Goal: Transaction & Acquisition: Purchase product/service

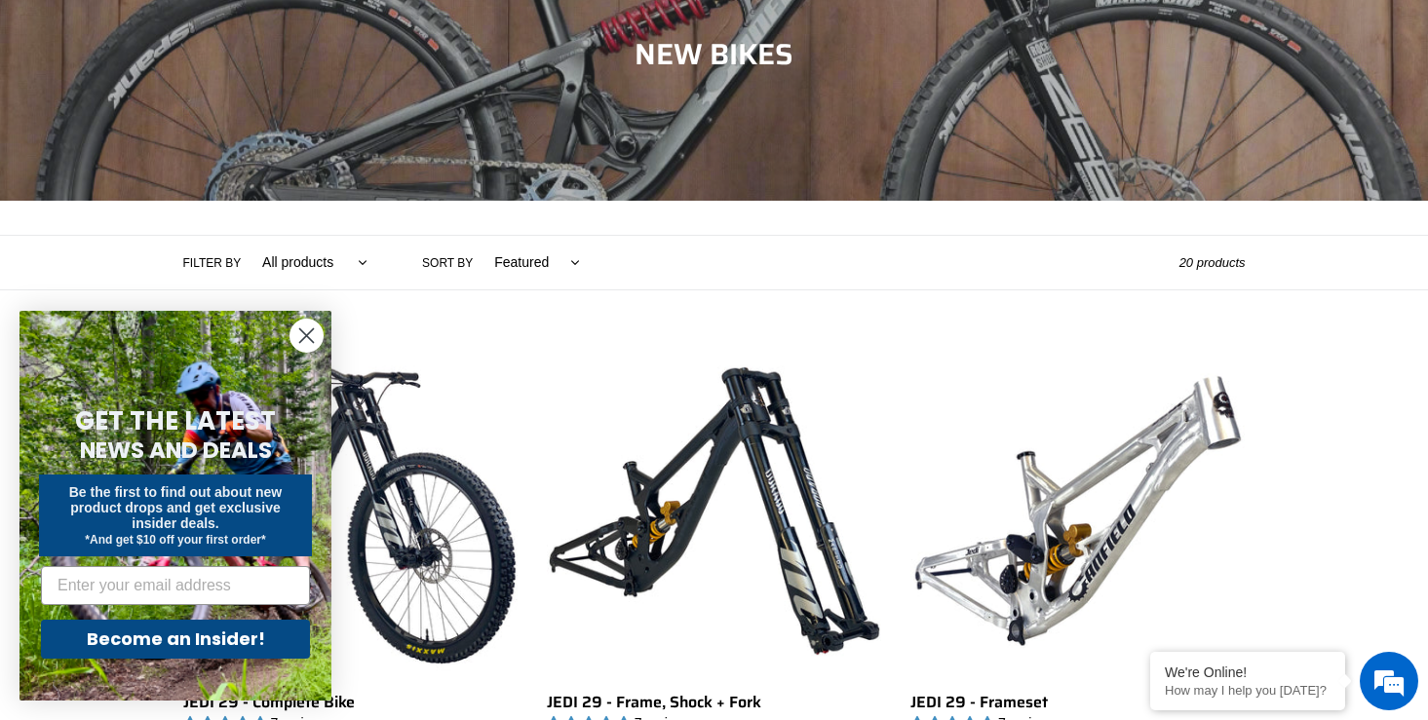
scroll to position [237, 0]
click at [312, 332] on circle "Close dialog" at bounding box center [306, 336] width 32 height 32
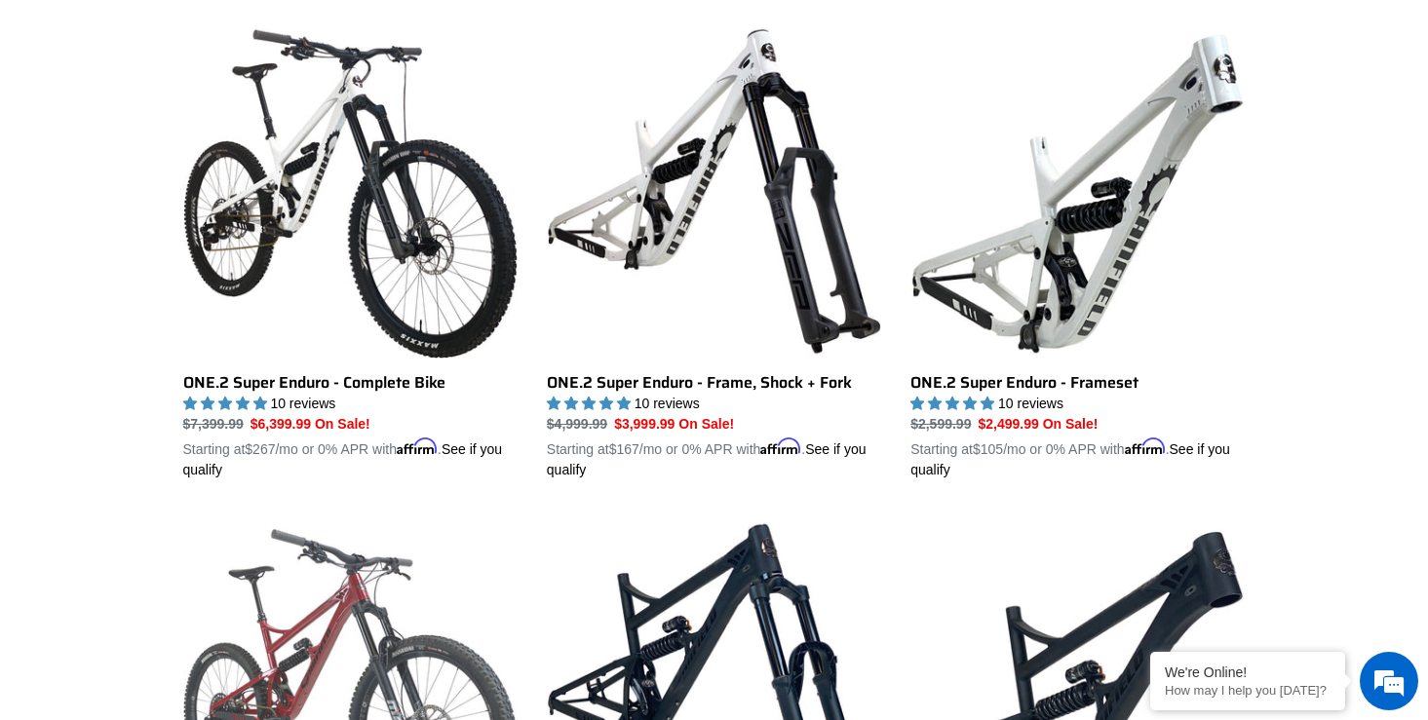
scroll to position [1531, 0]
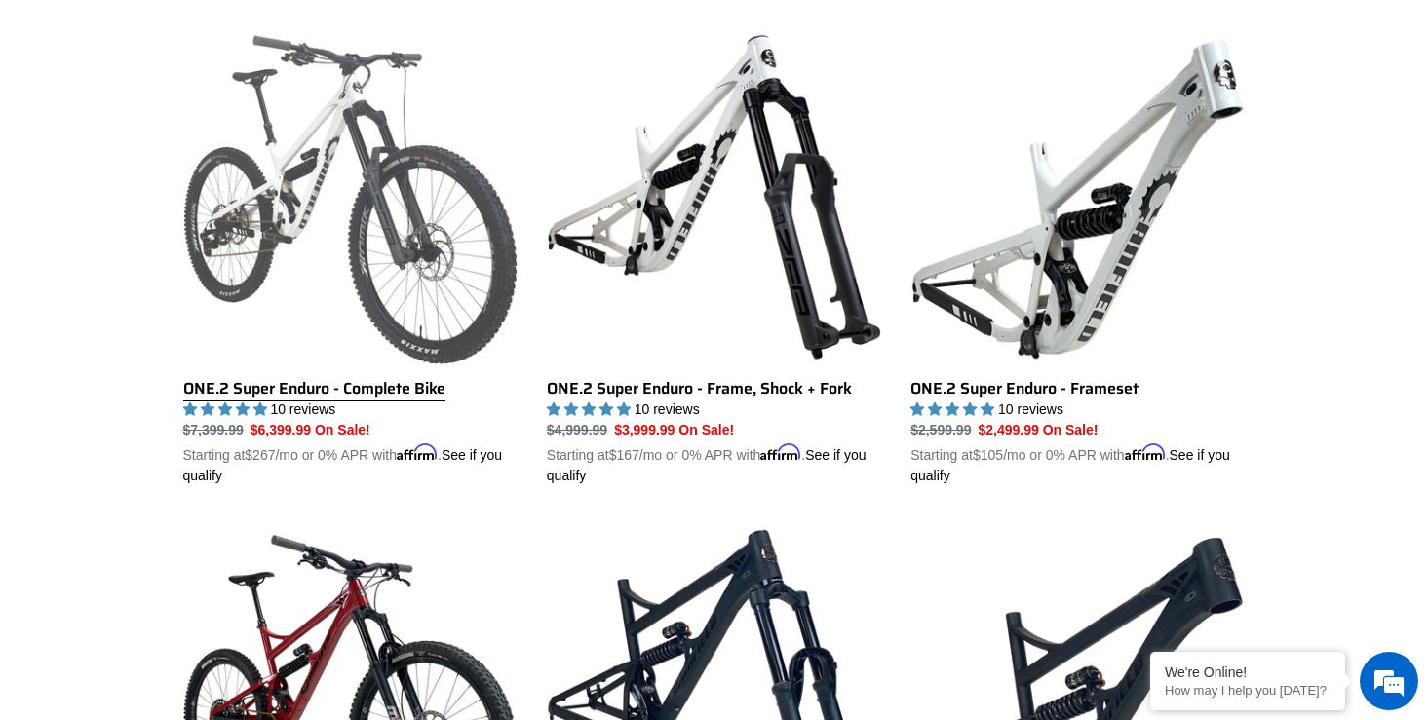
click at [387, 214] on link "ONE.2 Super Enduro - Complete Bike" at bounding box center [350, 258] width 334 height 456
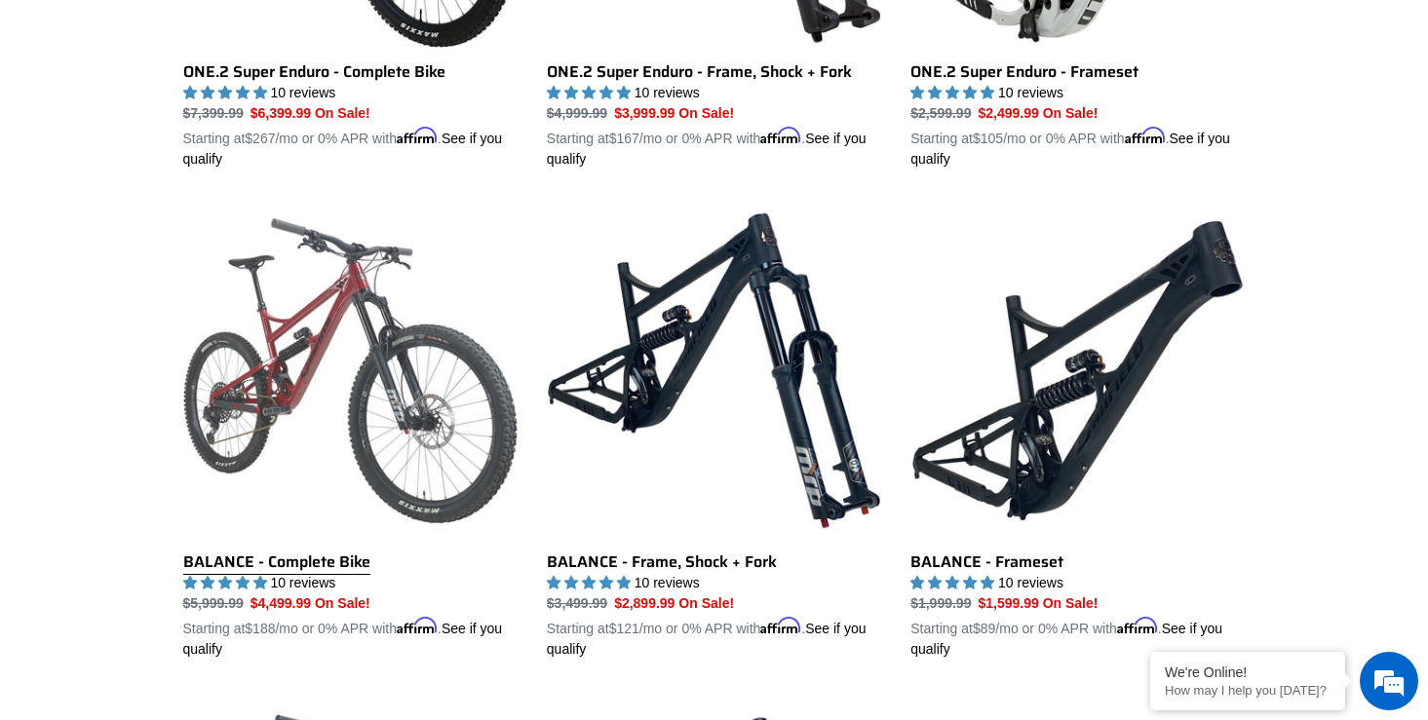
scroll to position [1851, 0]
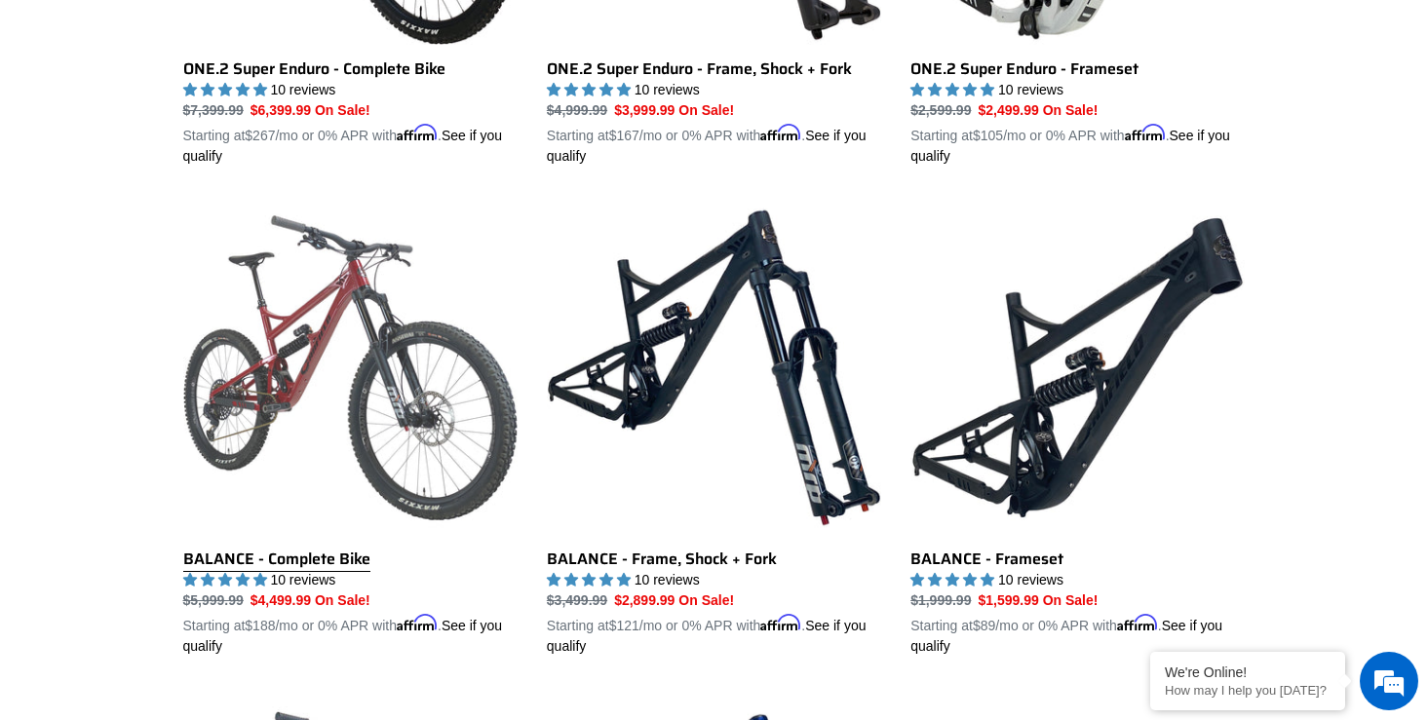
click at [286, 328] on link "BALANCE - Complete Bike" at bounding box center [350, 429] width 334 height 456
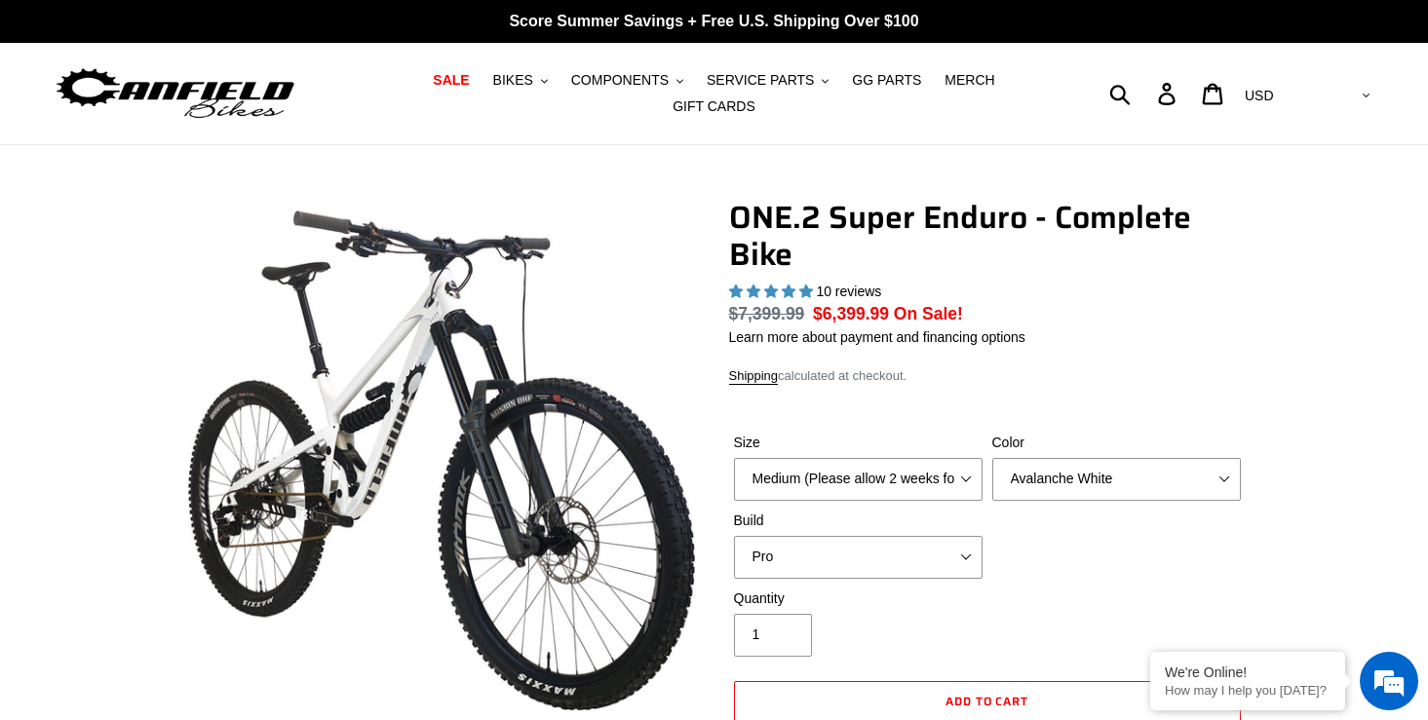
select select "highest-rating"
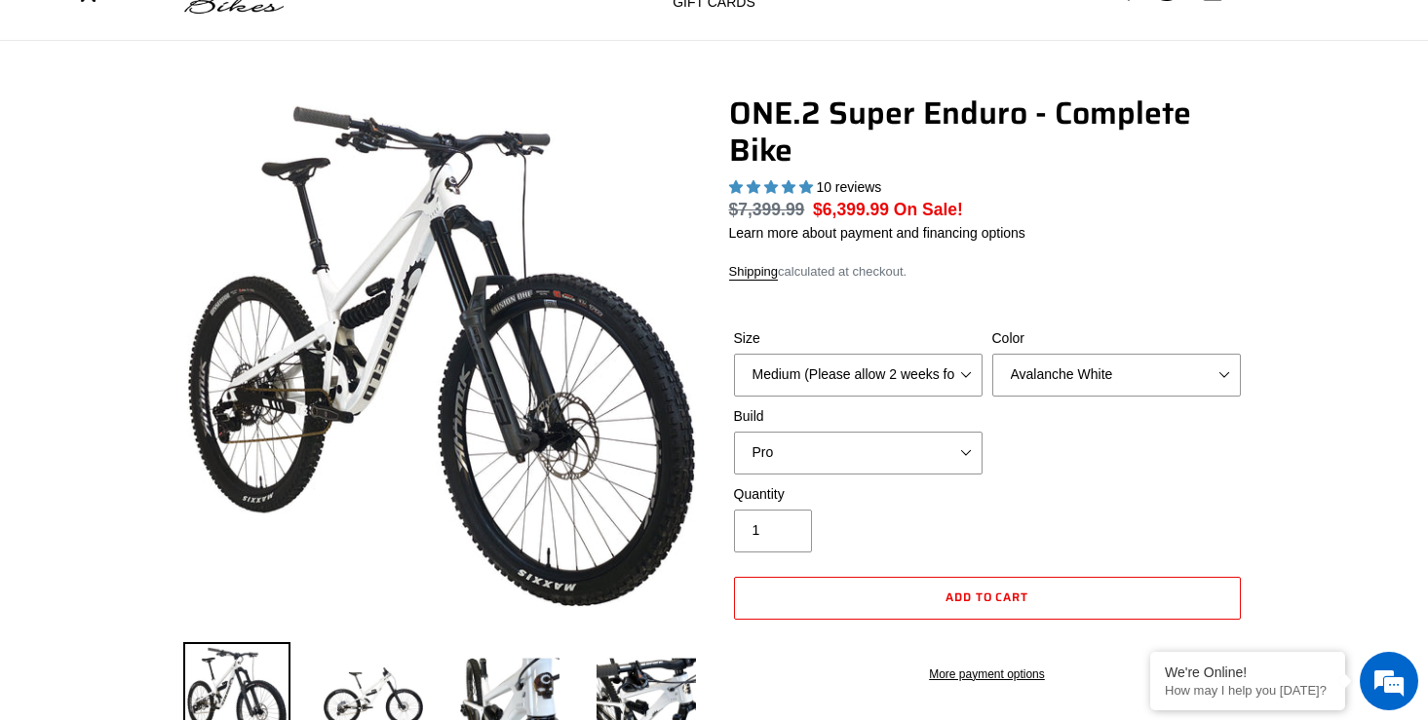
scroll to position [119, 0]
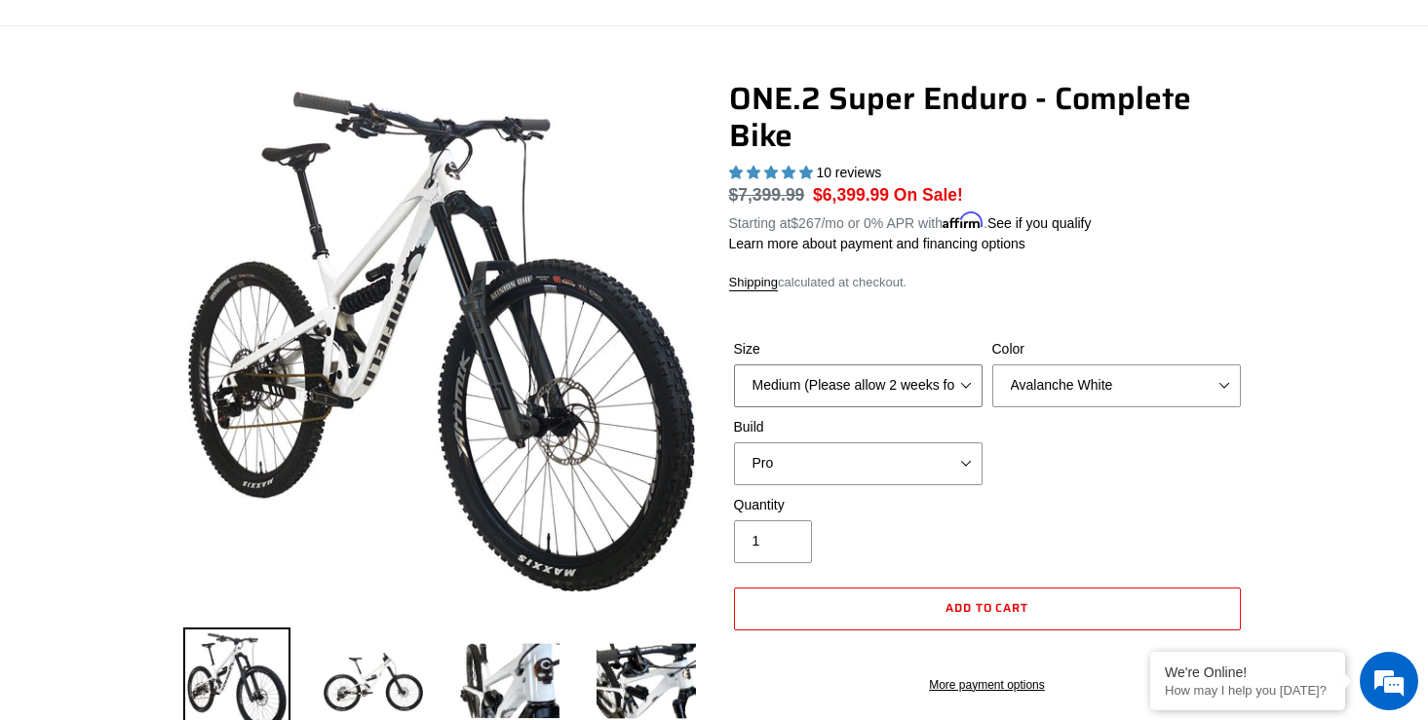
select select "Large (Sold Out)"
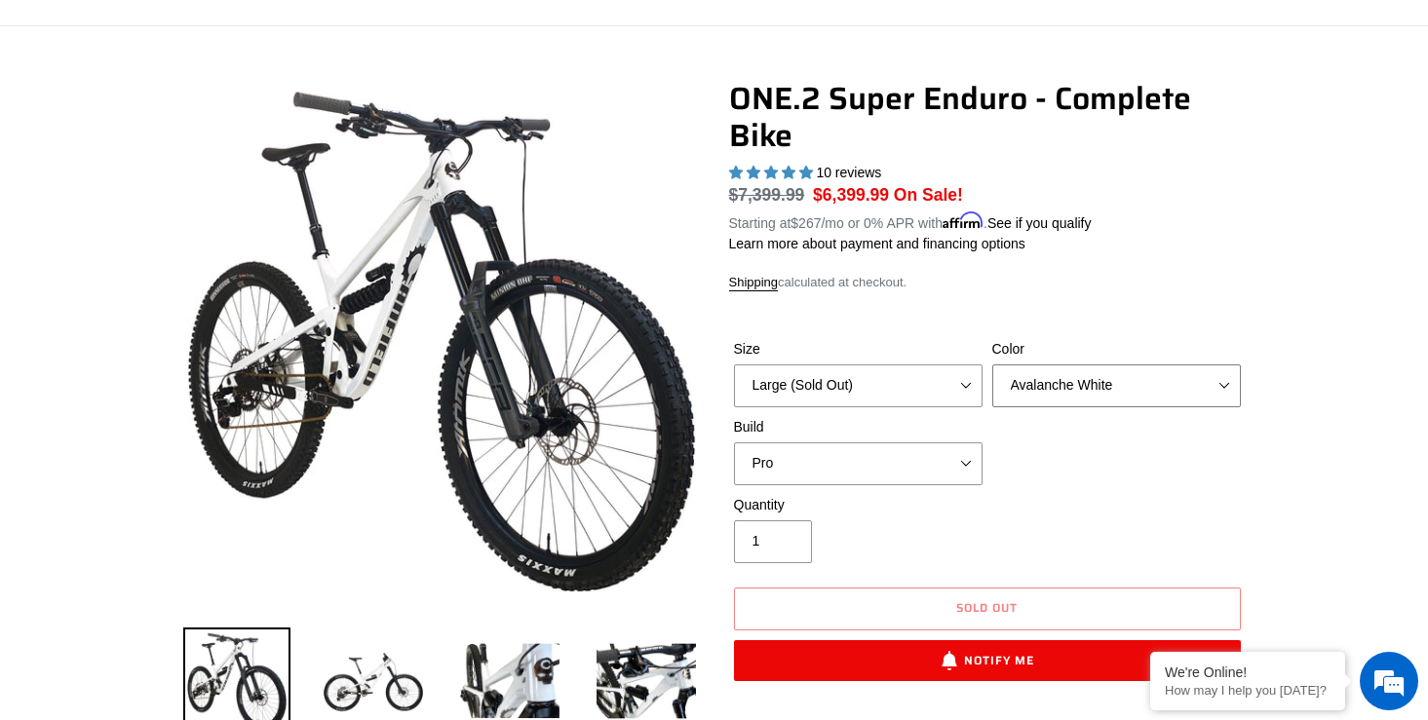
select select "Bentonite Grey"
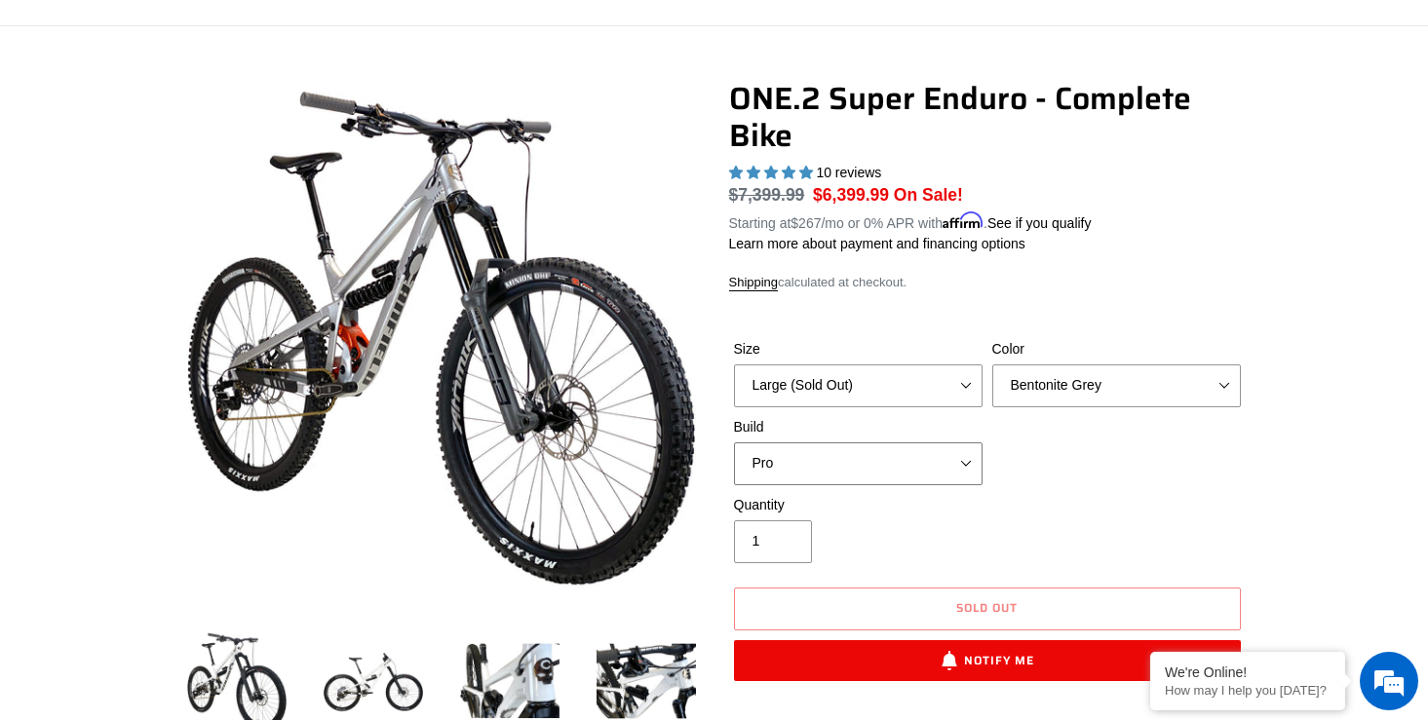
click at [1052, 499] on form "Size Medium (Please allow 2 weeks for delivery) Large (Sold Out) Color Avalanch…" at bounding box center [987, 504] width 516 height 393
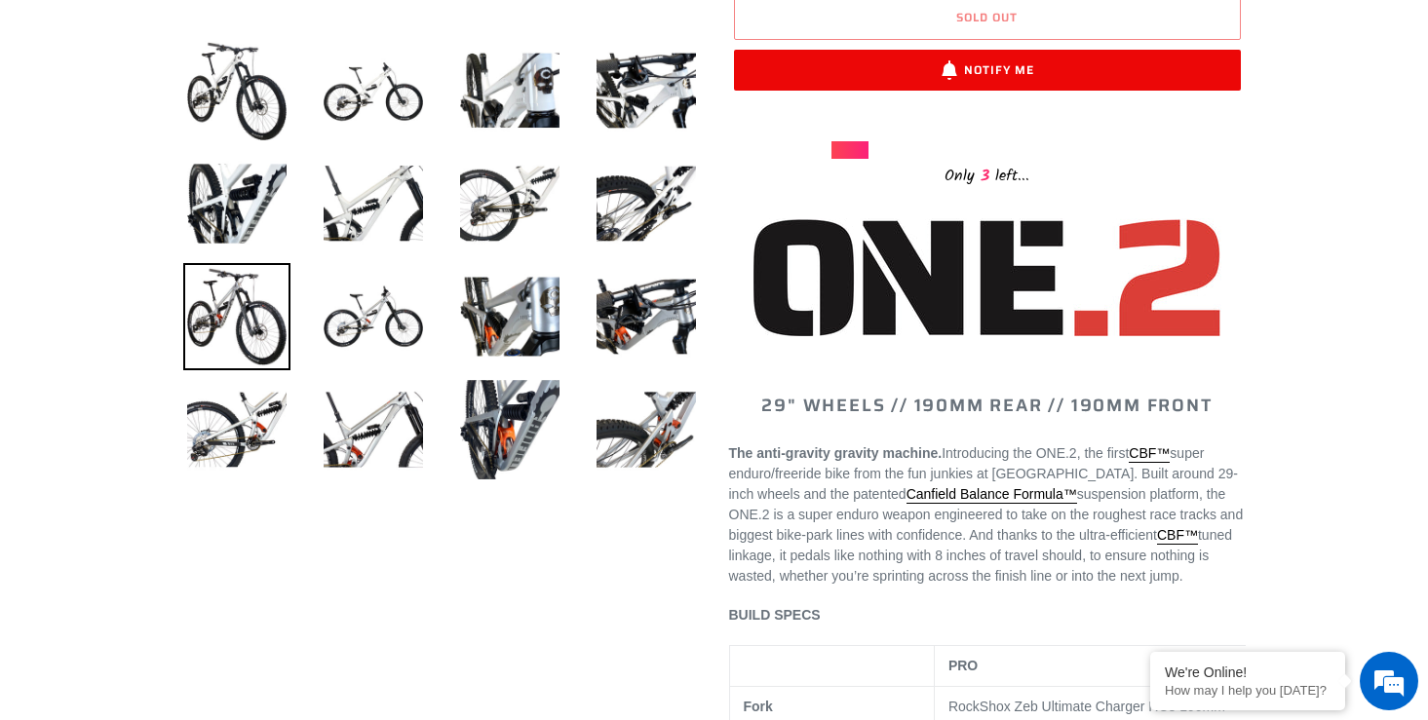
scroll to position [698, 0]
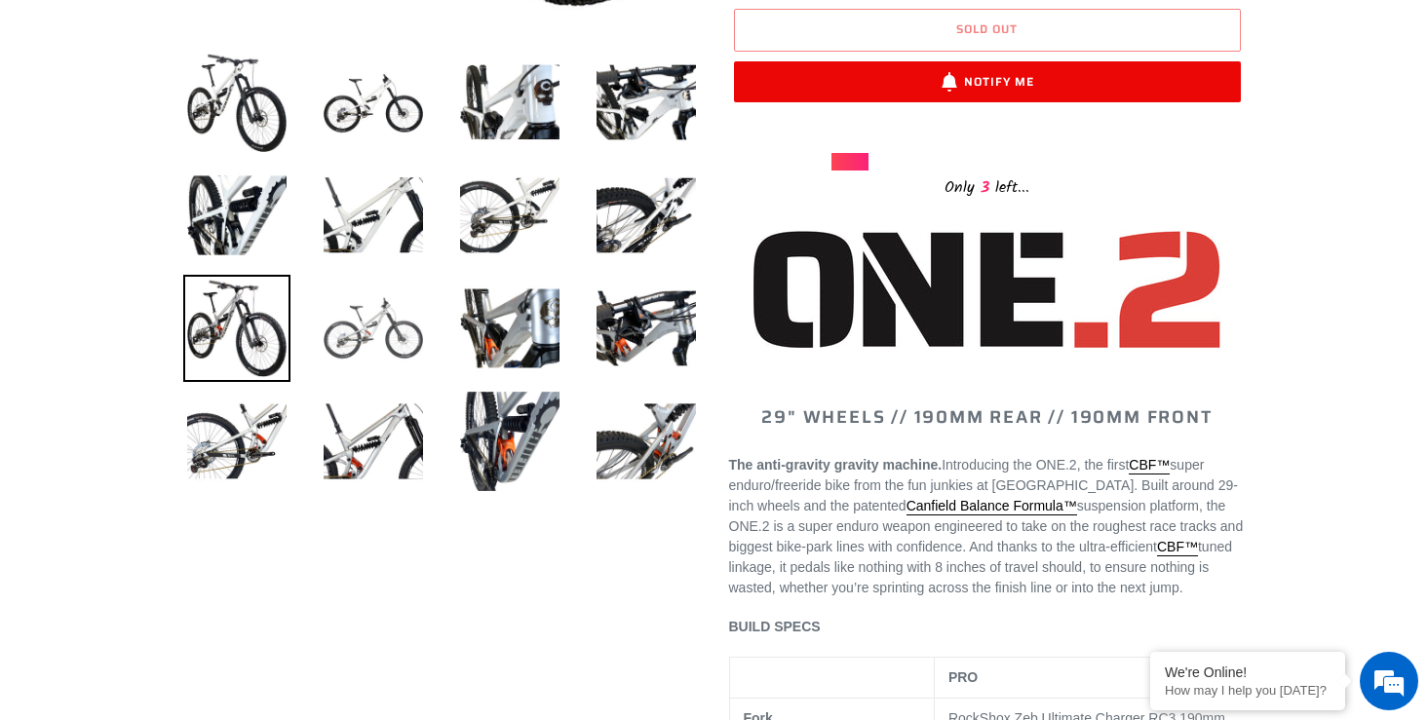
click at [372, 337] on img at bounding box center [373, 328] width 107 height 107
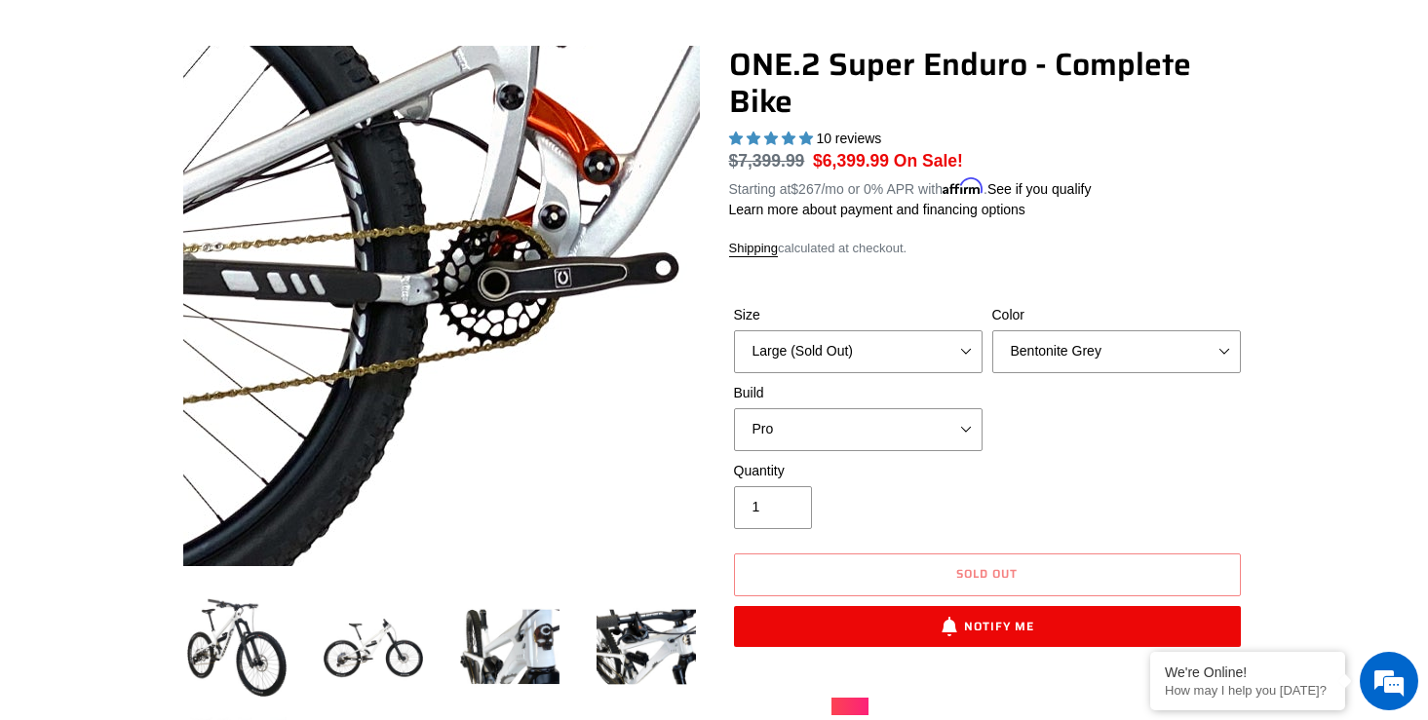
scroll to position [149, 0]
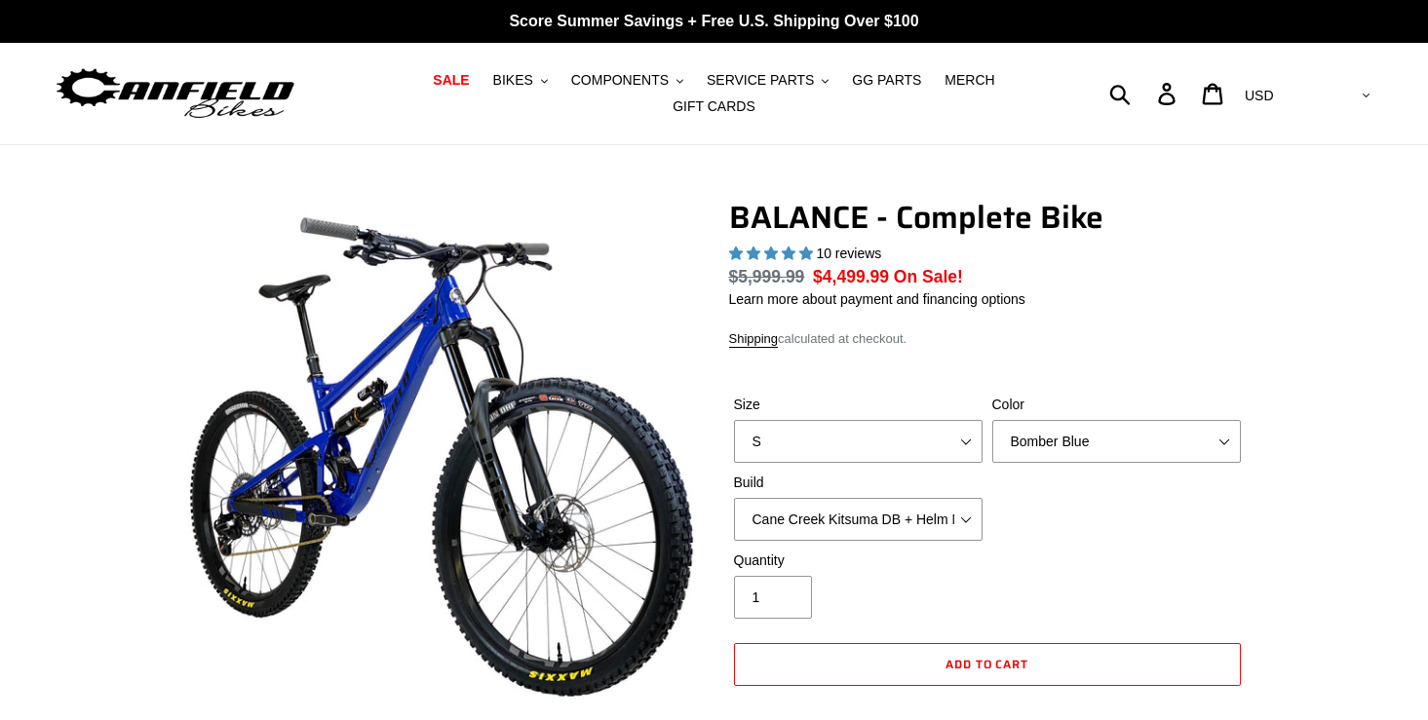
select select "highest-rating"
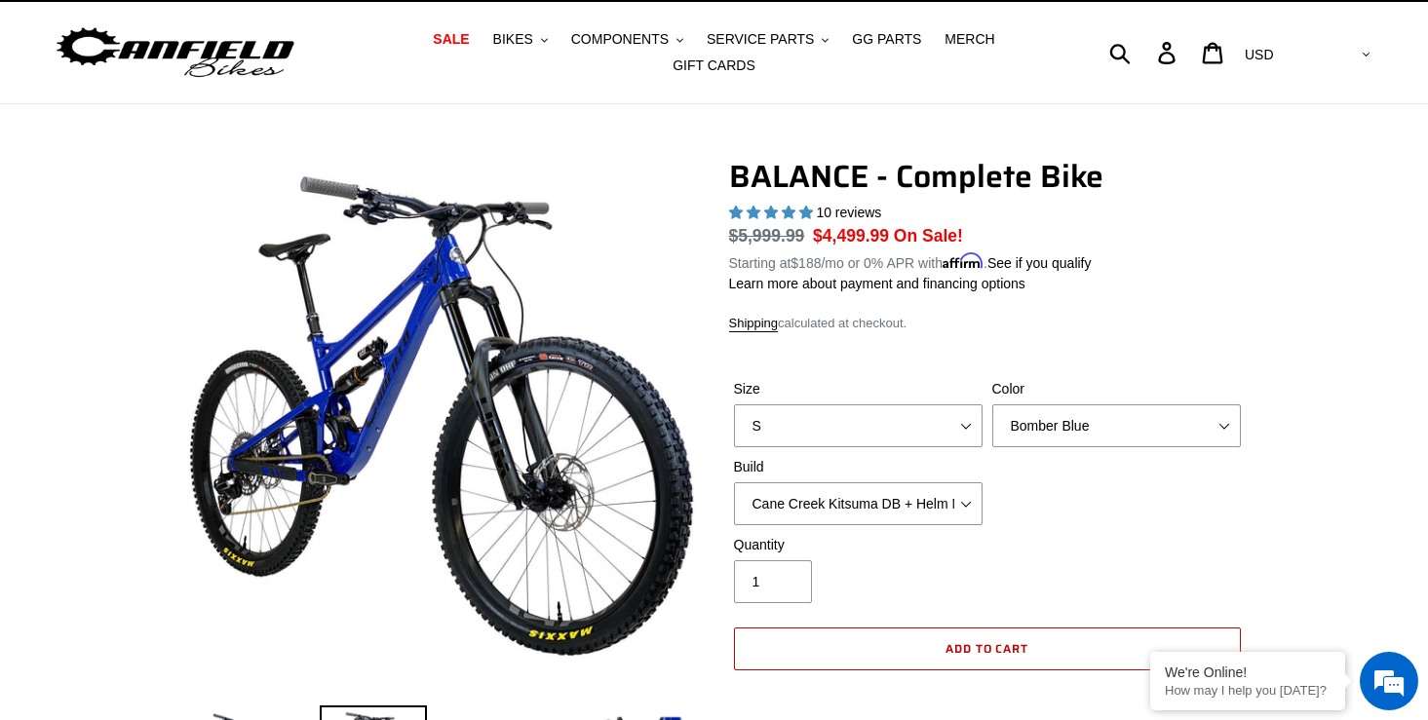
scroll to position [41, 0]
select select "XL"
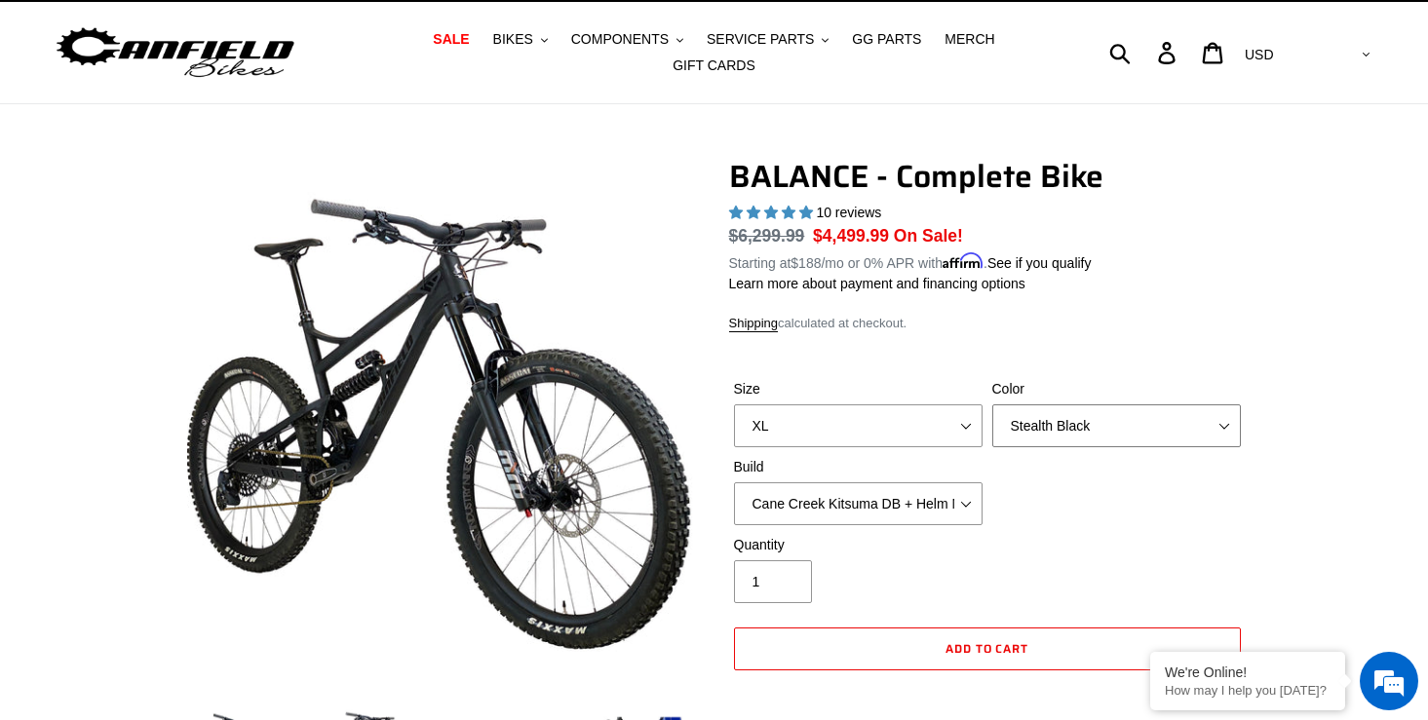
select select "Goat's Blood"
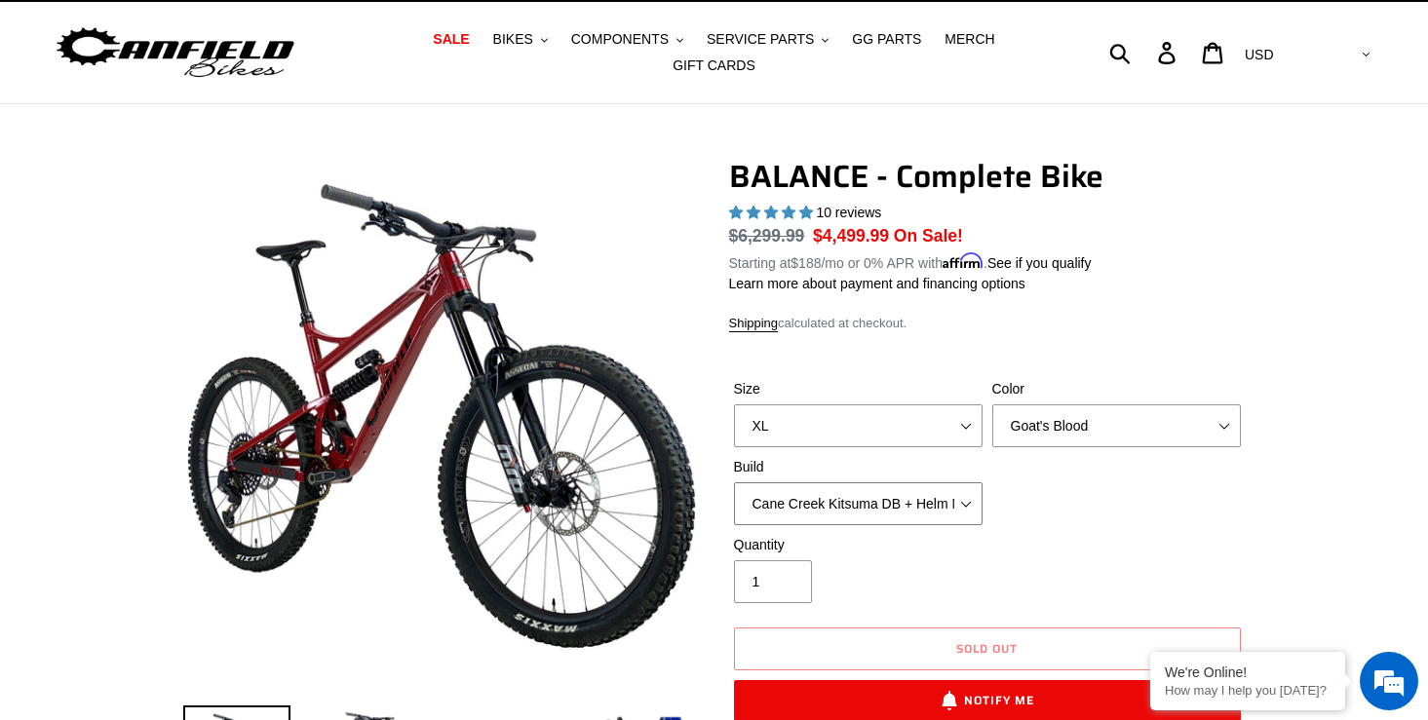
select select "RockShox Vivid ULT + Zeb ULT + SRAM GX"
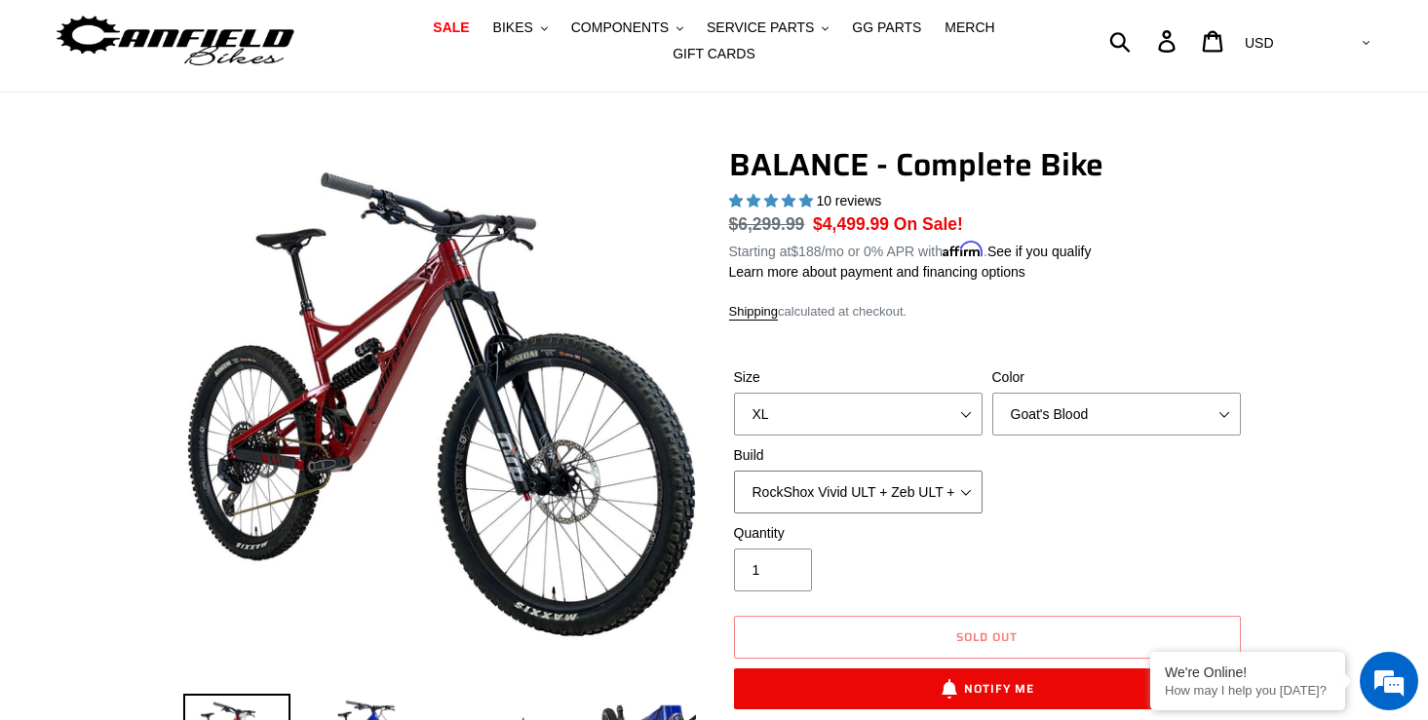
scroll to position [53, 0]
click at [469, 28] on span "SALE" at bounding box center [451, 27] width 36 height 17
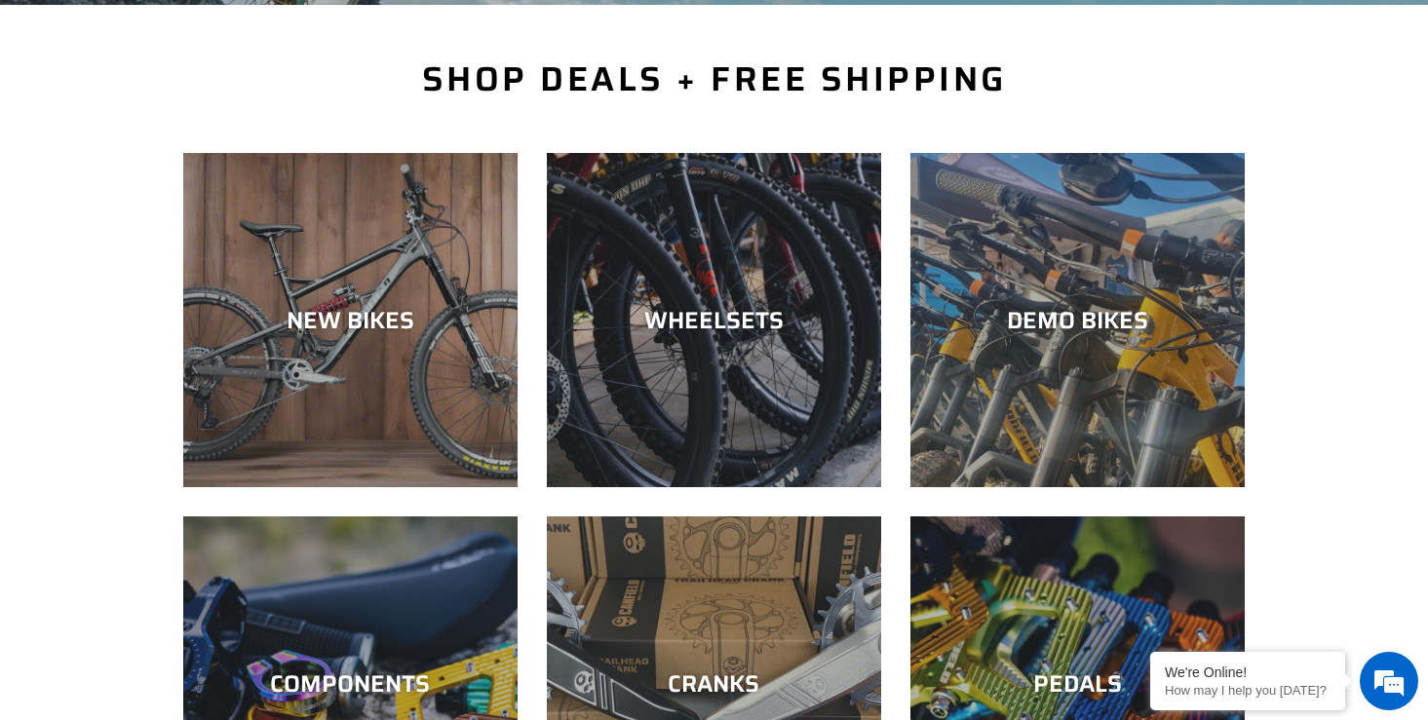
scroll to position [433, 0]
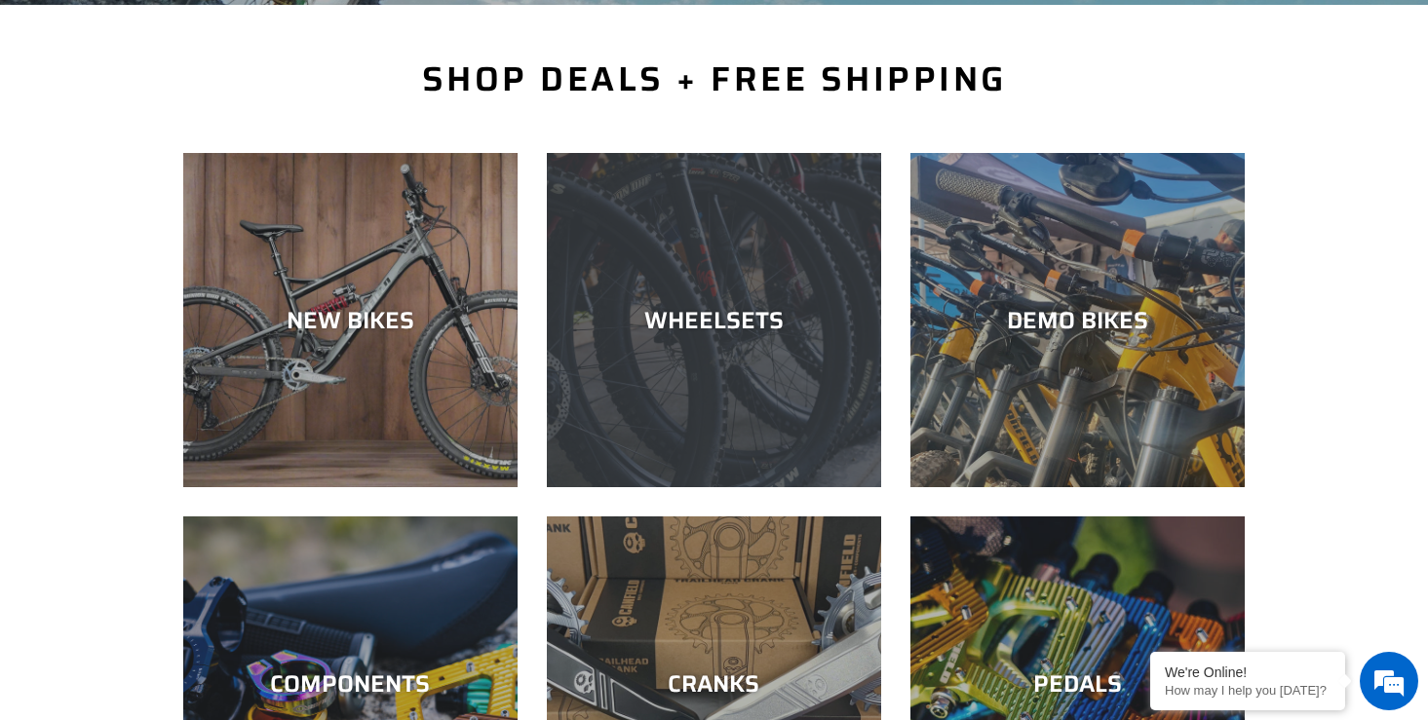
click at [775, 310] on div "WHEELSETS" at bounding box center [714, 320] width 334 height 28
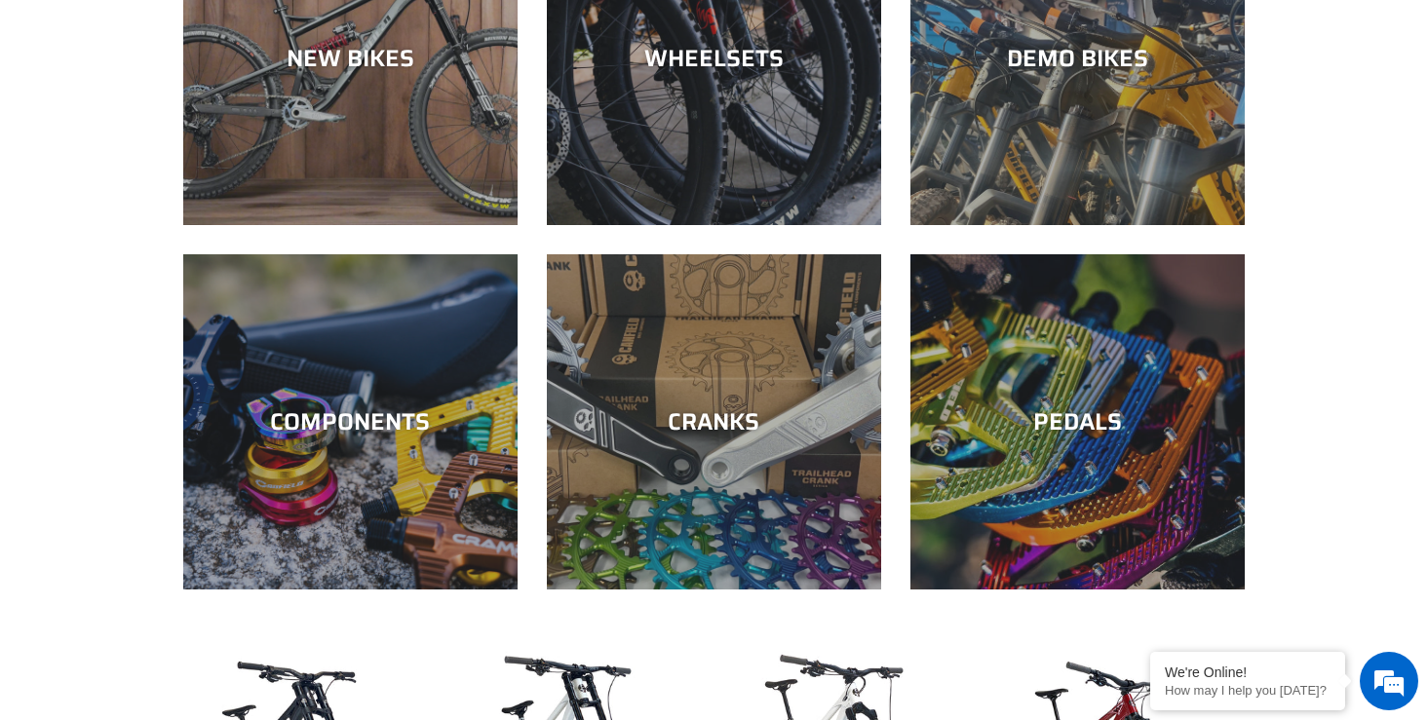
scroll to position [685, 0]
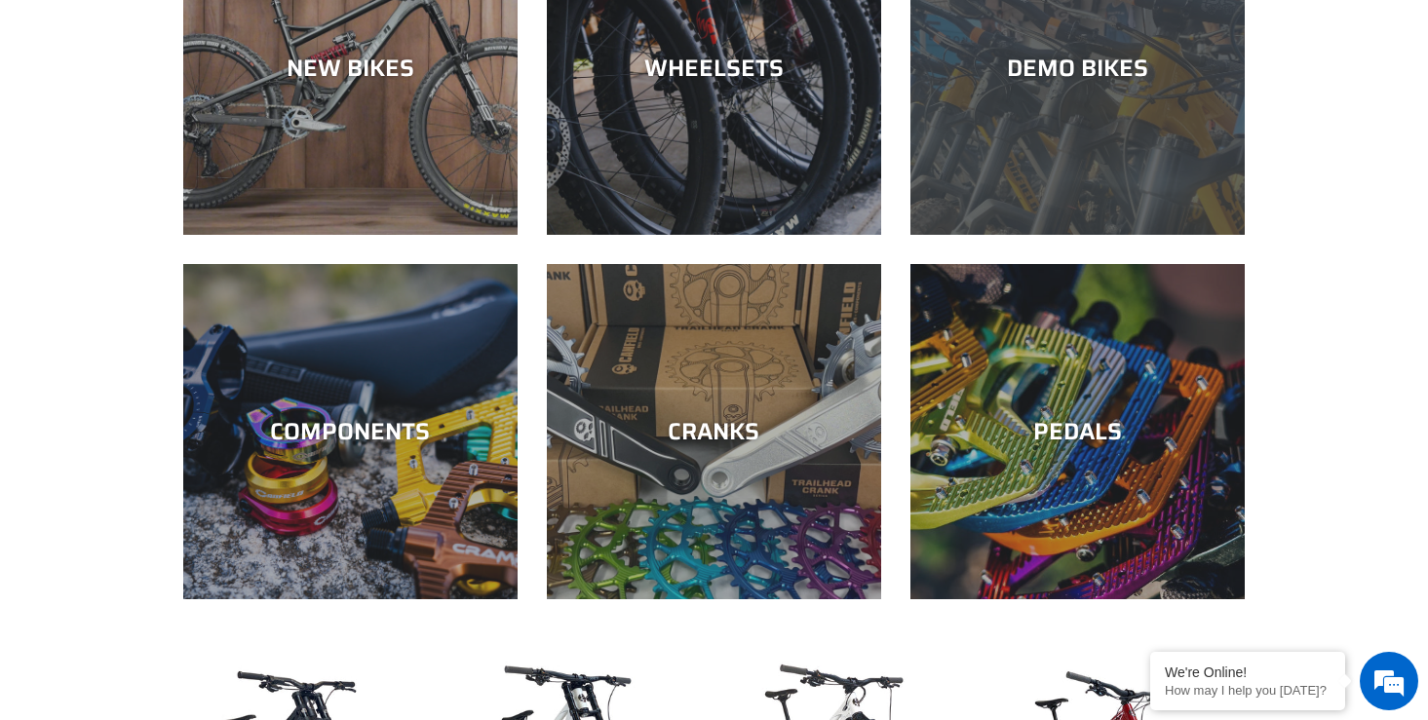
click at [1006, 235] on div "DEMO BIKES" at bounding box center [1077, 235] width 334 height 0
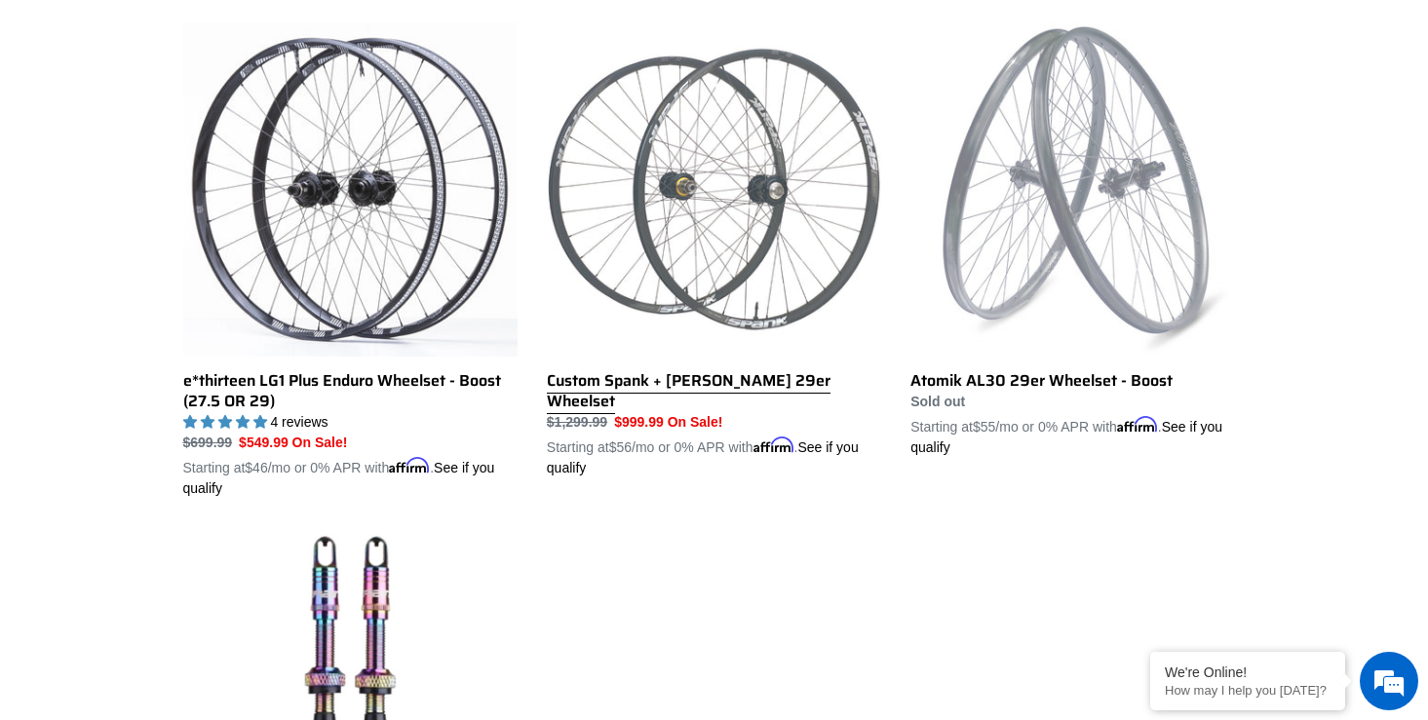
scroll to position [562, 0]
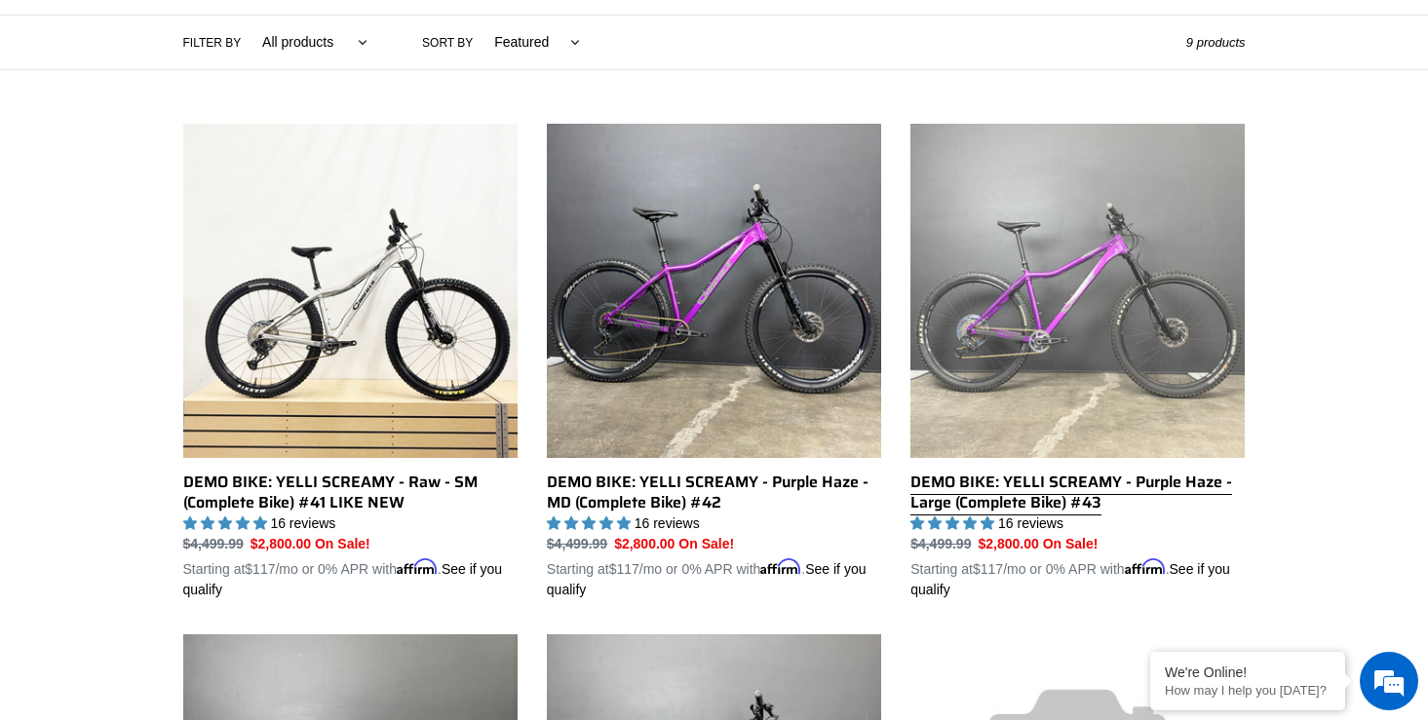
scroll to position [464, 0]
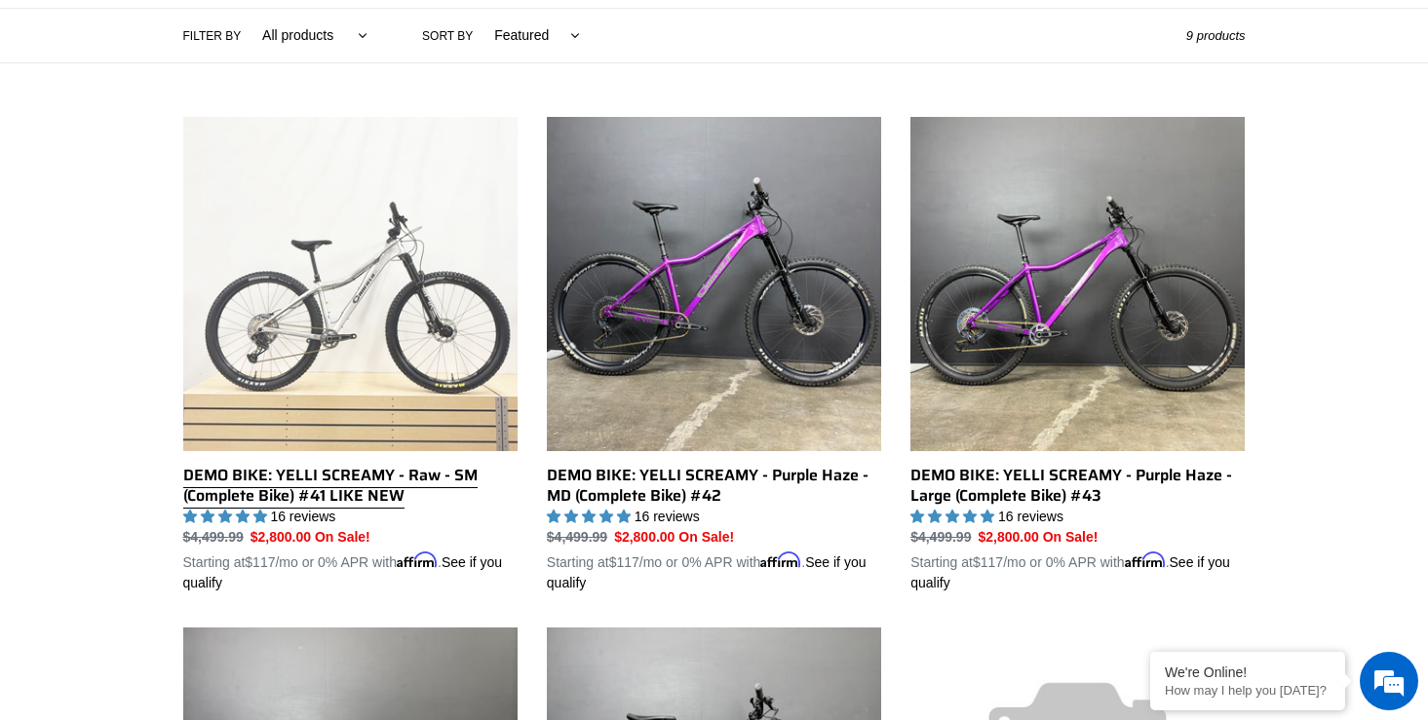
click at [324, 470] on link "DEMO BIKE: YELLI SCREAMY - Raw - SM (Complete Bike) #41 LIKE NEW" at bounding box center [350, 355] width 334 height 477
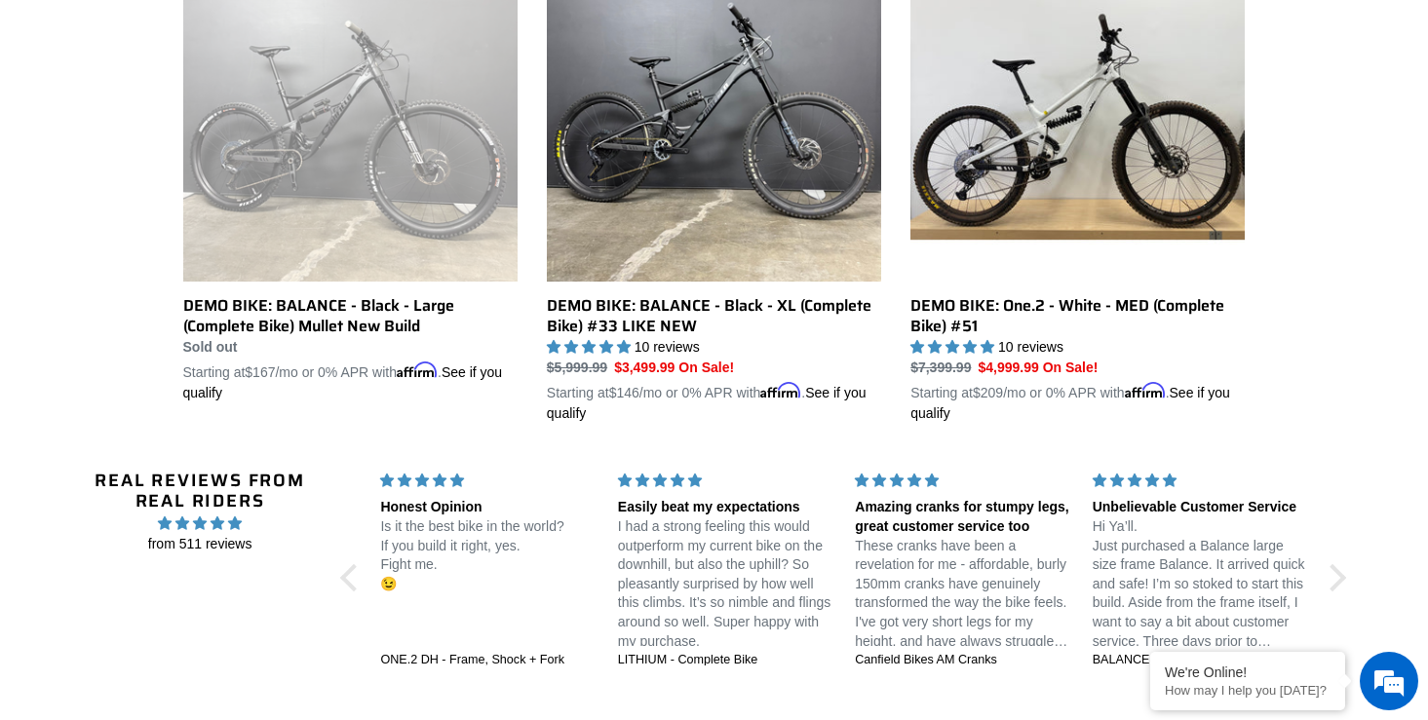
scroll to position [1635, 0]
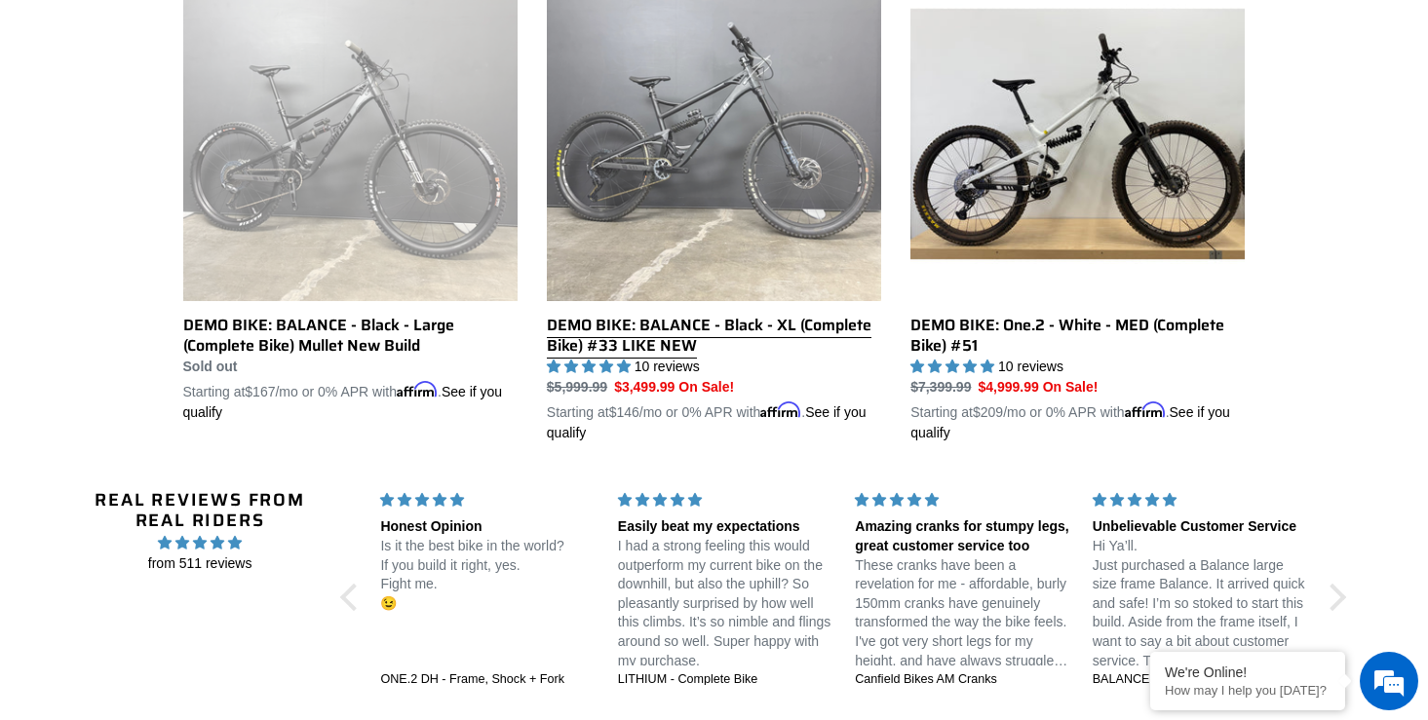
click at [644, 322] on link "DEMO BIKE: BALANCE - Black - XL (Complete Bike) #33 LIKE NEW" at bounding box center [714, 205] width 334 height 477
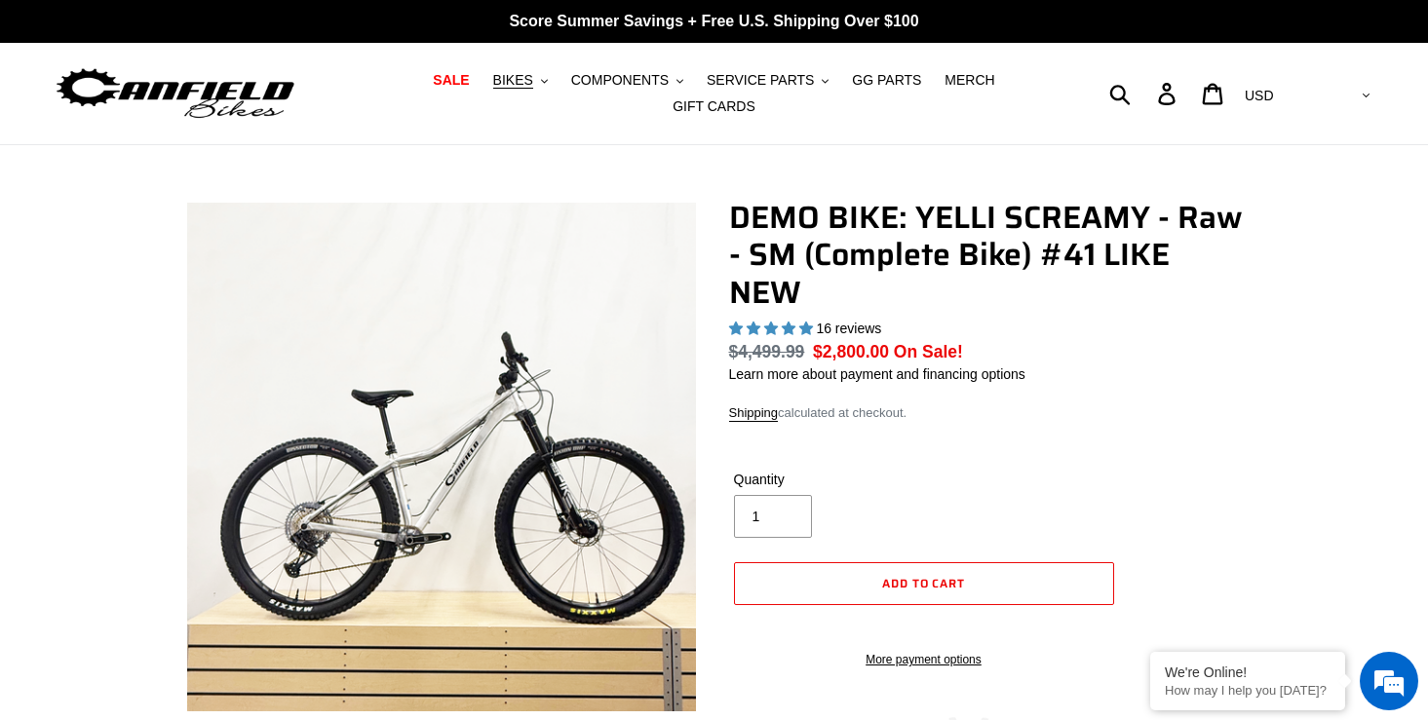
select select "highest-rating"
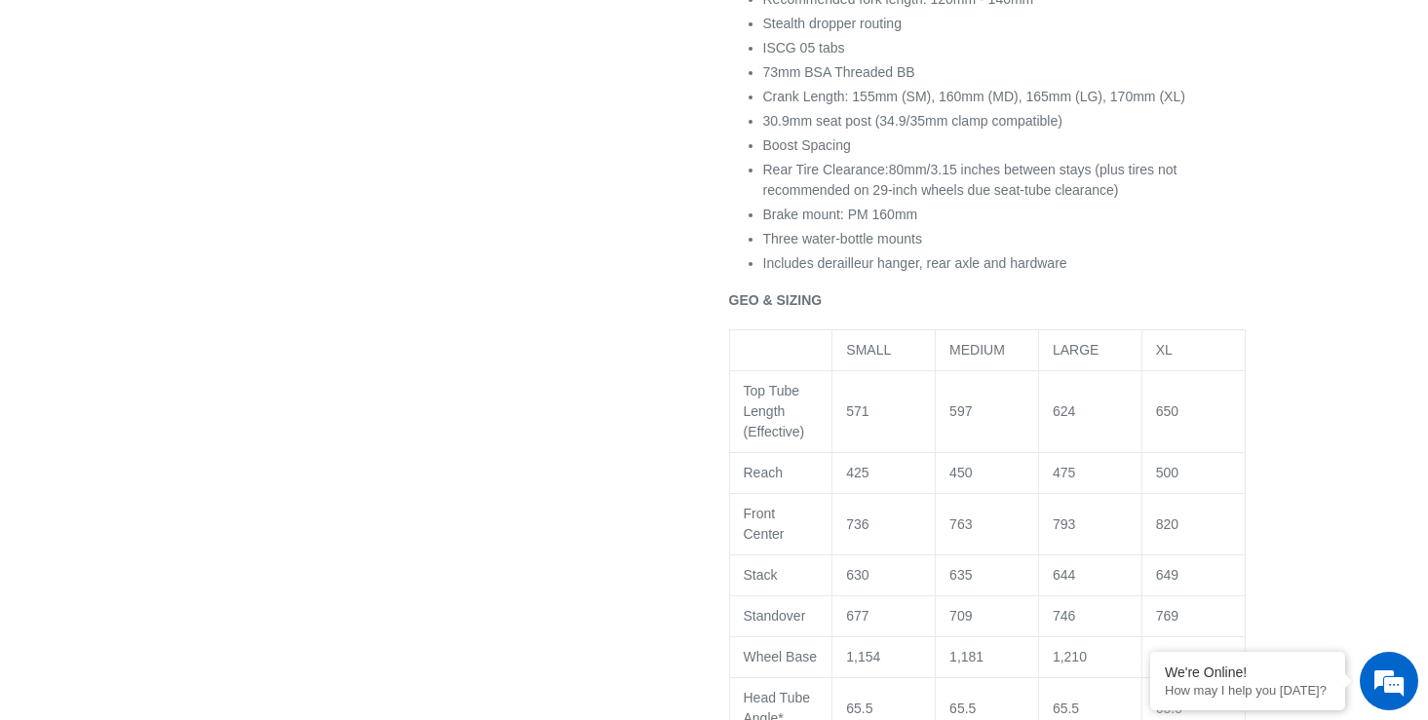
scroll to position [2191, 0]
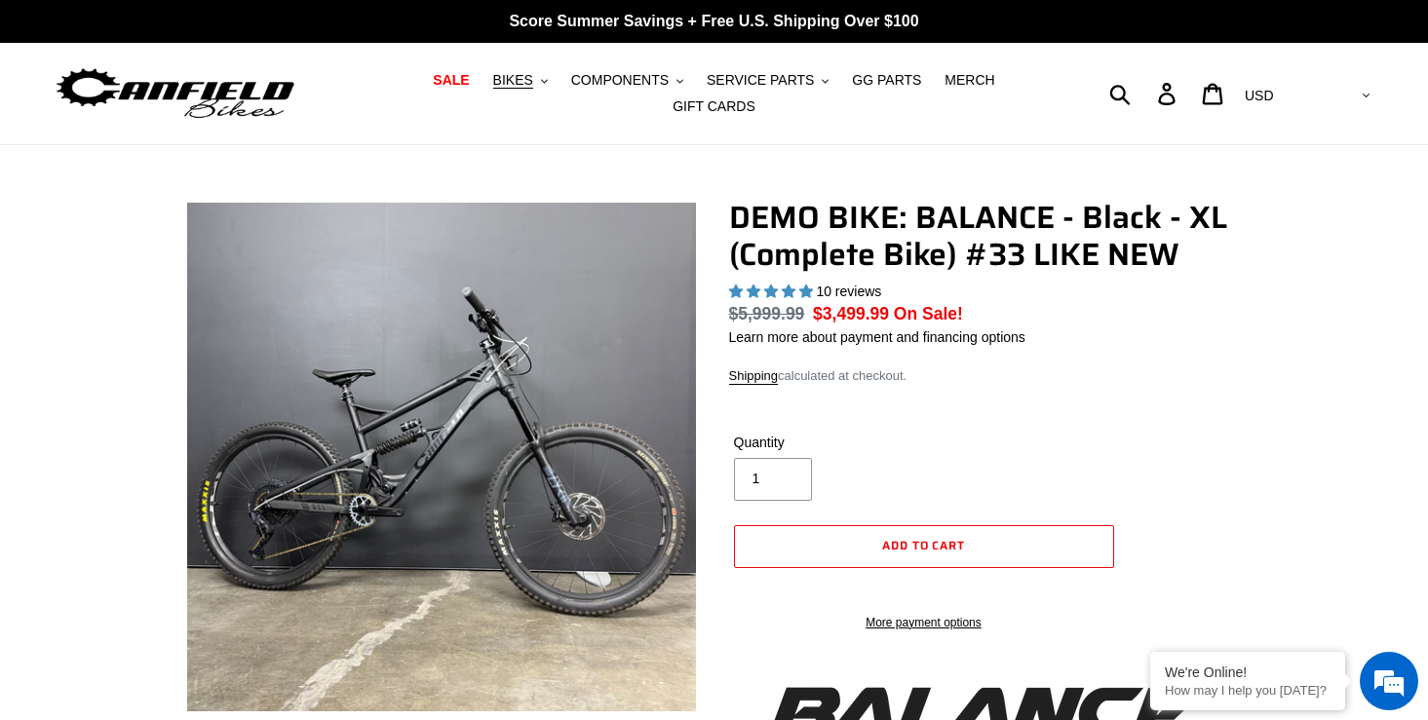
select select "highest-rating"
